Goal: Information Seeking & Learning: Learn about a topic

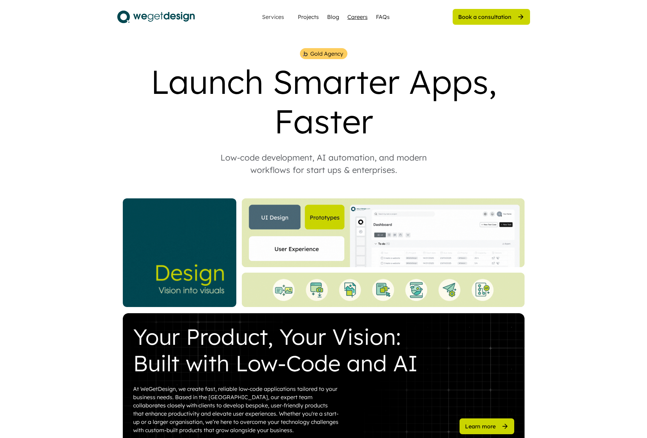
click at [352, 19] on div "Careers" at bounding box center [358, 17] width 20 height 8
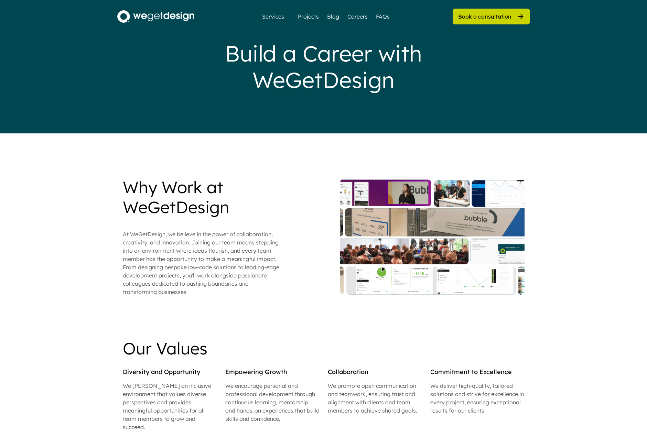
click at [271, 17] on div "Services" at bounding box center [274, 17] width 28 height 6
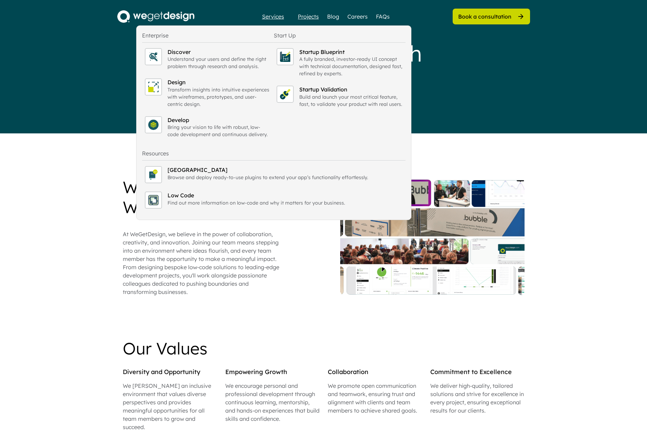
click at [313, 17] on div "Projects" at bounding box center [308, 16] width 21 height 8
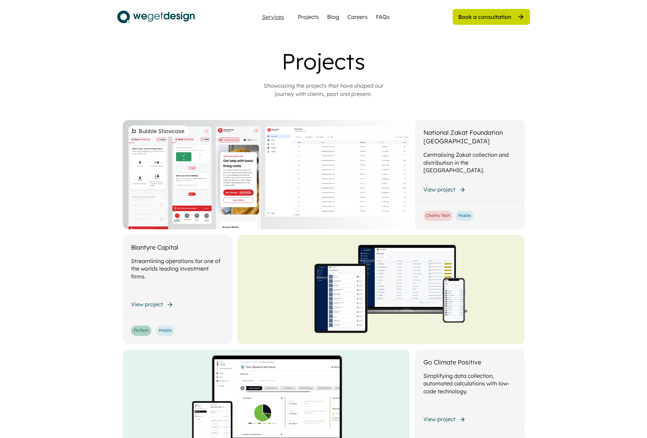
click at [284, 15] on div "Services" at bounding box center [274, 17] width 28 height 6
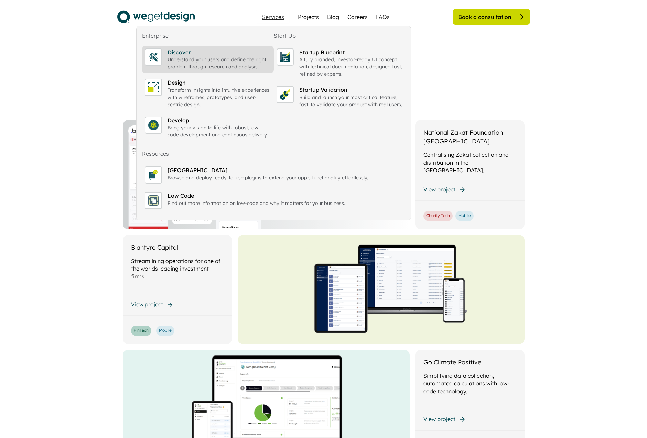
click at [198, 51] on div "Discover" at bounding box center [220, 53] width 104 height 8
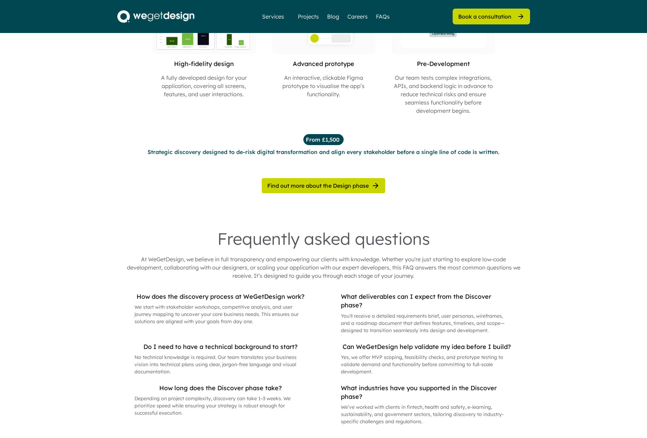
scroll to position [260, 0]
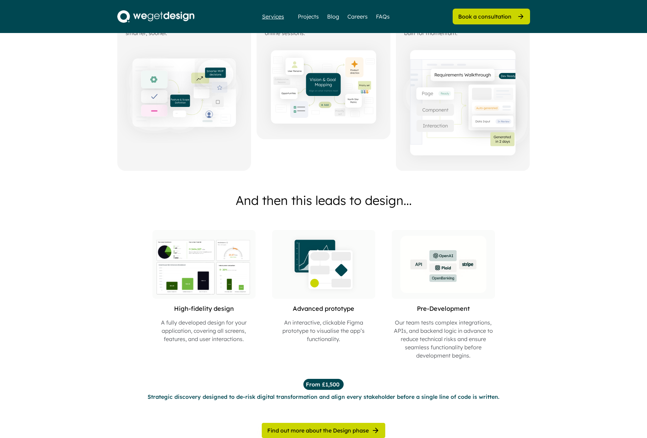
click at [280, 18] on div "Services" at bounding box center [274, 17] width 28 height 6
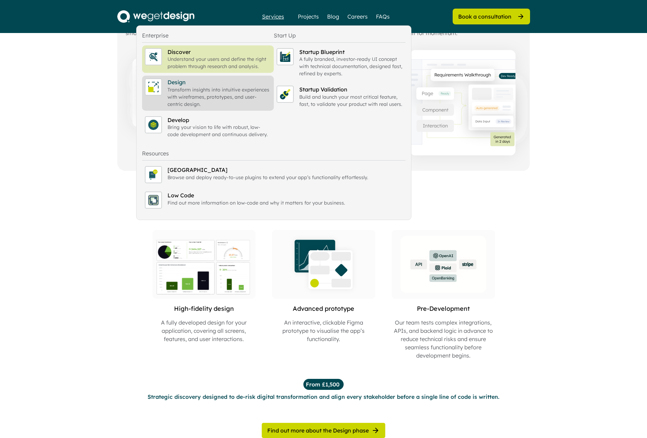
click at [199, 93] on div "Transform insights into intuitive experiences with wireframes, prototypes, and …" at bounding box center [220, 97] width 104 height 22
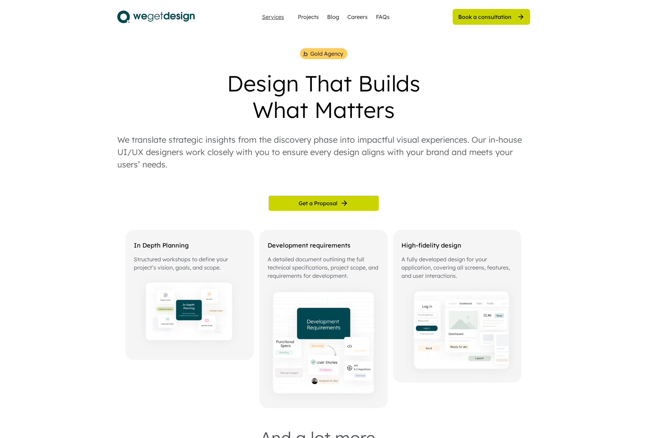
click at [275, 18] on div "Services" at bounding box center [274, 17] width 28 height 6
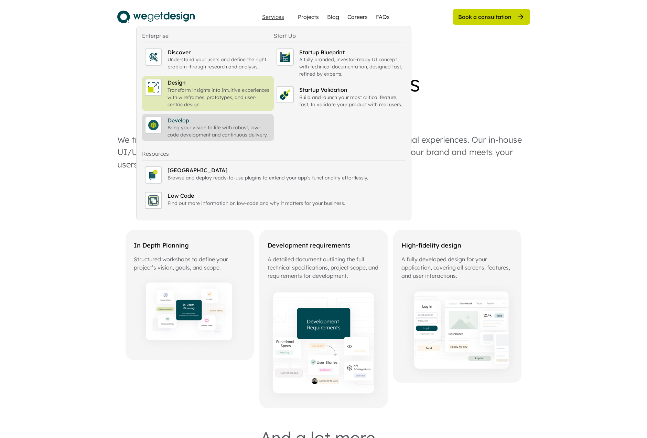
click at [210, 134] on div "Bring your vision to life with robust, low-code development and continuous deli…" at bounding box center [220, 131] width 104 height 14
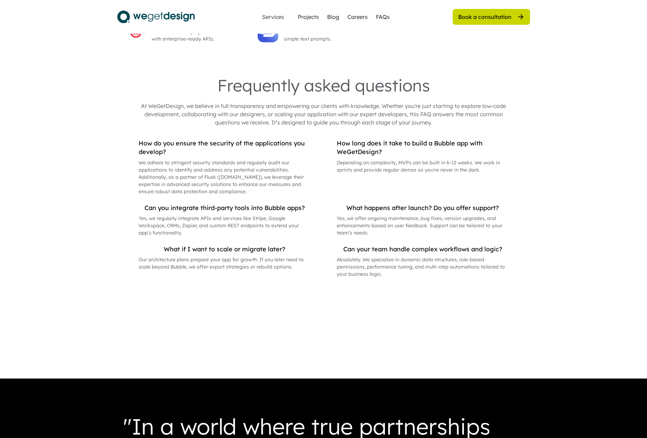
scroll to position [1026, 0]
